Goal: Task Accomplishment & Management: Manage account settings

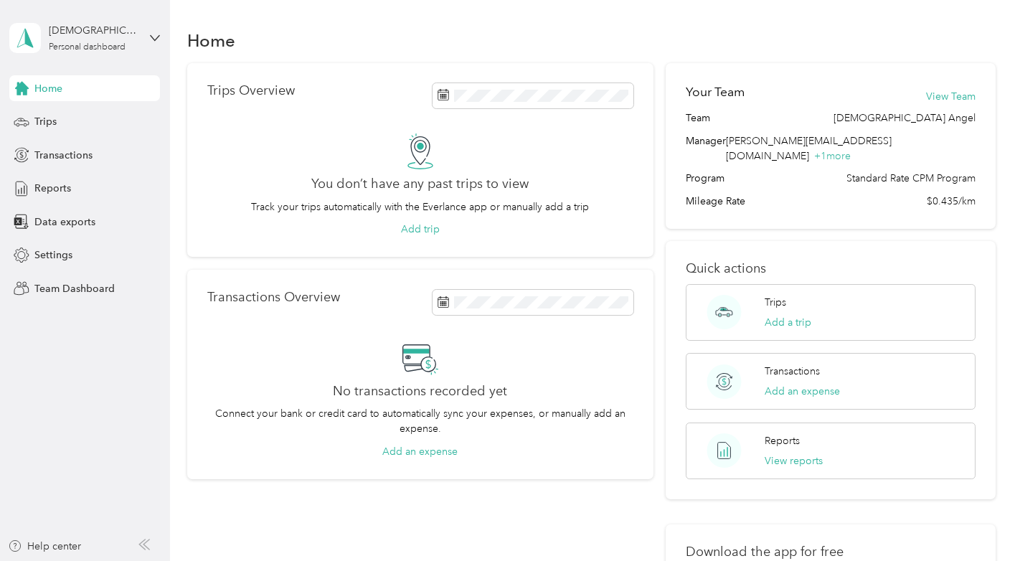
click at [148, 37] on div "Gudiela Angel Personal dashboard" at bounding box center [84, 38] width 151 height 50
click at [57, 115] on div "Team dashboard" at bounding box center [60, 117] width 77 height 15
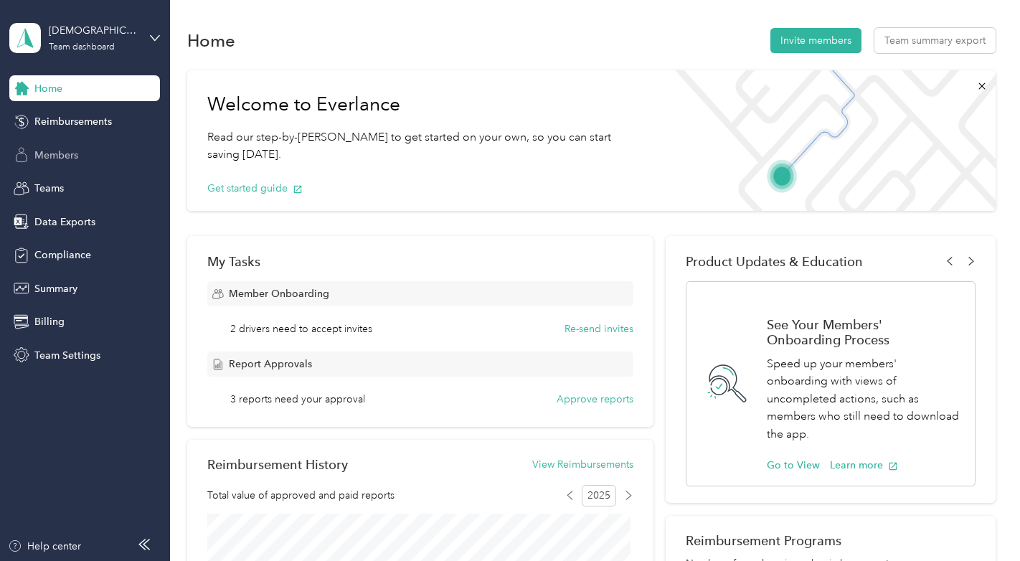
click at [64, 158] on span "Members" at bounding box center [56, 155] width 44 height 15
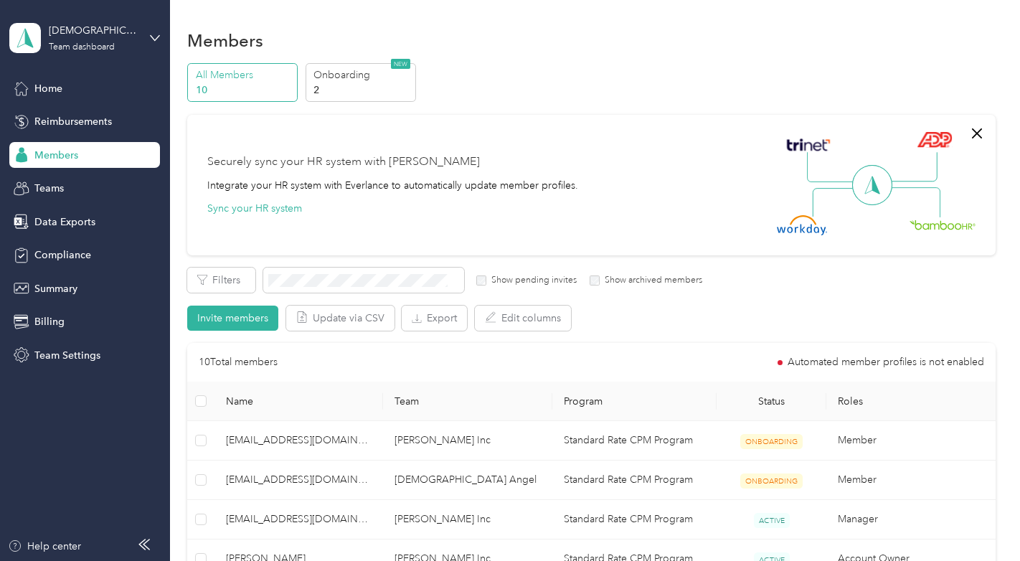
scroll to position [143, 0]
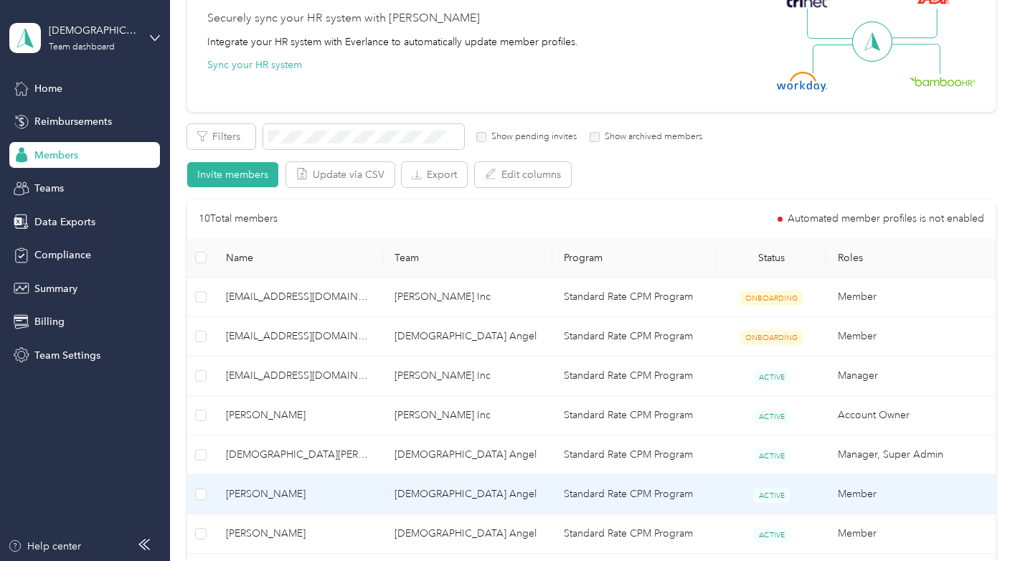
click at [255, 455] on span "Paul Taylor" at bounding box center [299, 494] width 146 height 16
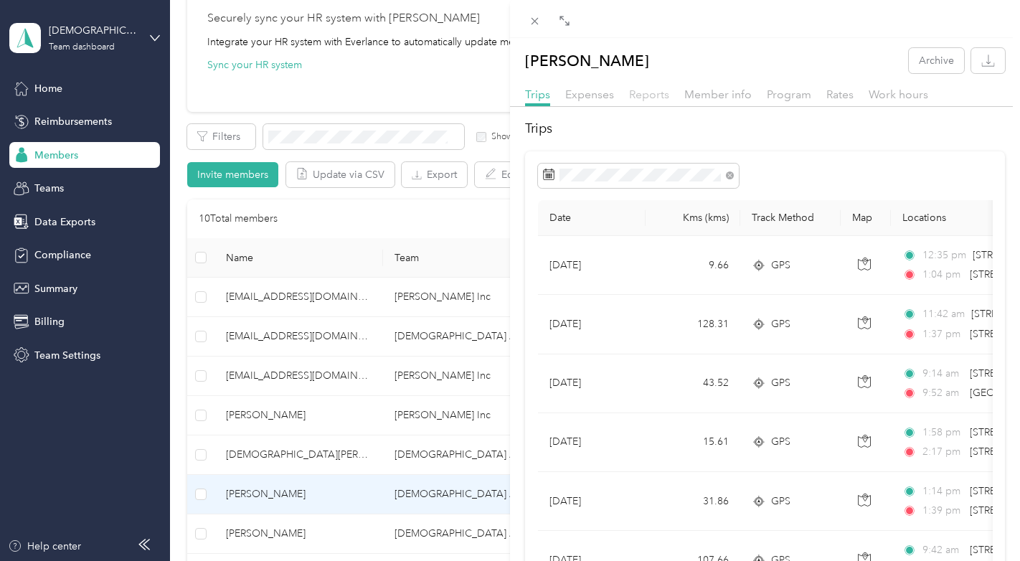
click at [646, 94] on span "Reports" at bounding box center [649, 95] width 40 height 14
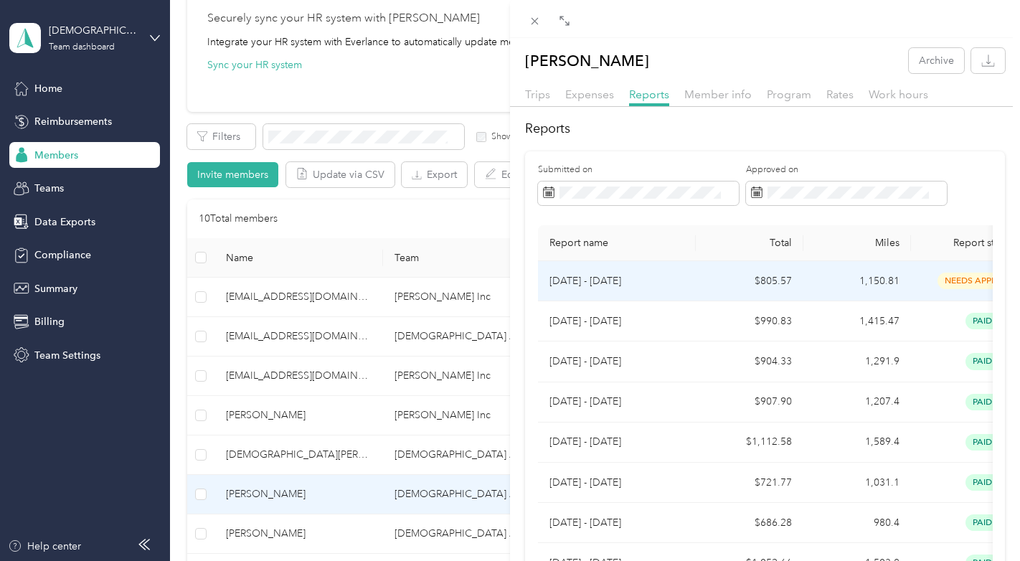
click at [694, 283] on tr "Aug 1 - 31, 2025 $805.57 1,150.81 needs approval 8/30/2025" at bounding box center [850, 281] width 624 height 40
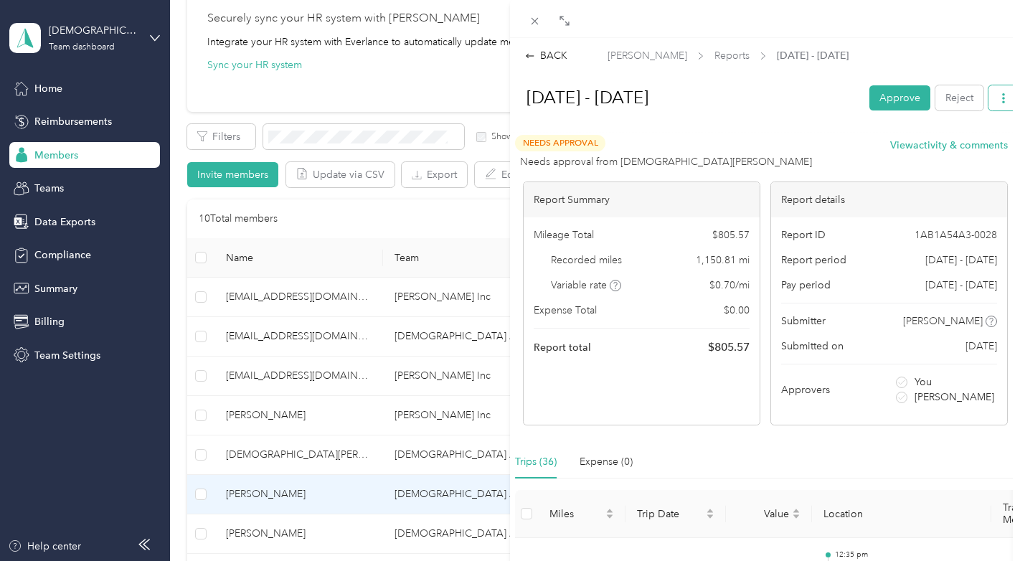
click at [709, 98] on icon "button" at bounding box center [1003, 98] width 3 height 10
click at [709, 156] on span "Download" at bounding box center [951, 150] width 47 height 15
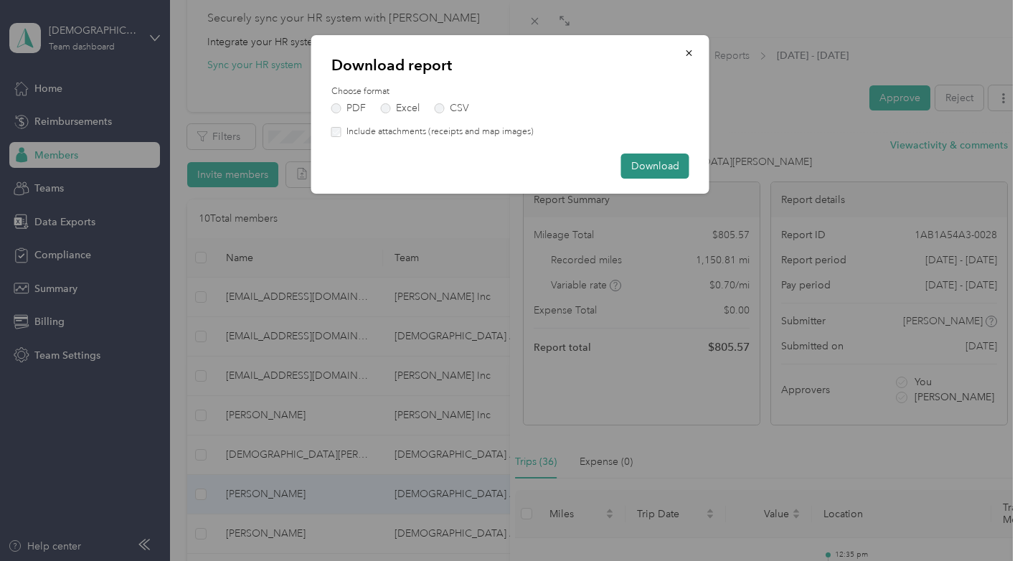
click at [656, 166] on button "Download" at bounding box center [655, 166] width 68 height 25
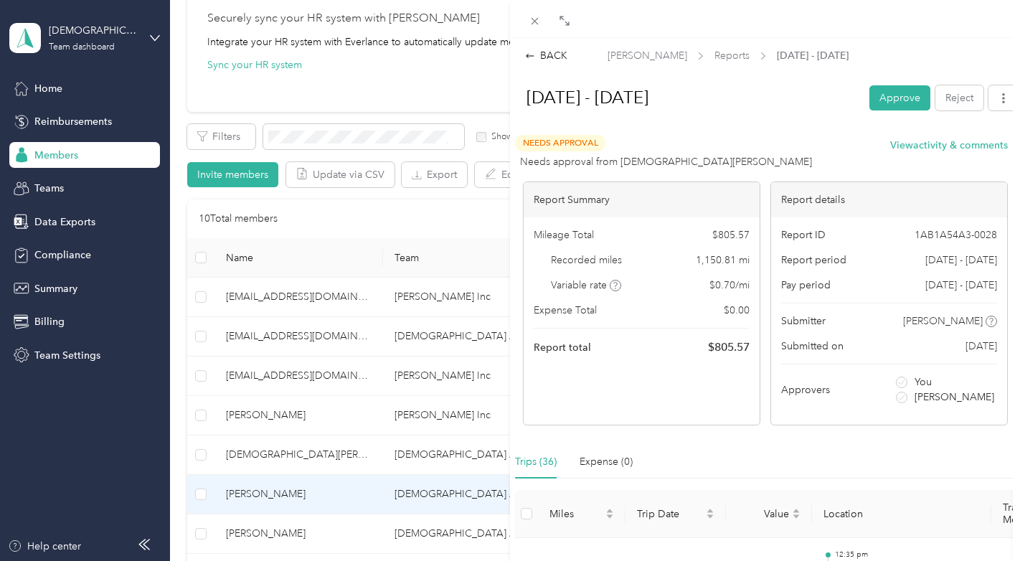
click at [156, 35] on div "BACK Paul Taylor Reports Aug 1 - 31, 2025 Aug 1 - 31, 2025 Approve Reject Needs…" at bounding box center [510, 280] width 1020 height 561
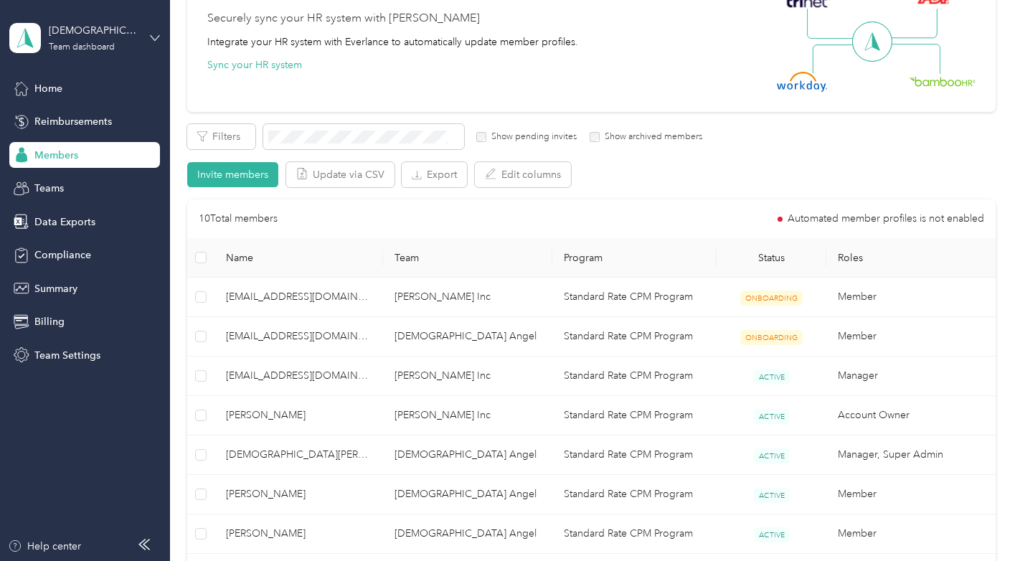
click at [154, 39] on icon at bounding box center [155, 37] width 9 height 5
click at [66, 184] on div "Log out" at bounding box center [49, 183] width 55 height 15
